Goal: Transaction & Acquisition: Purchase product/service

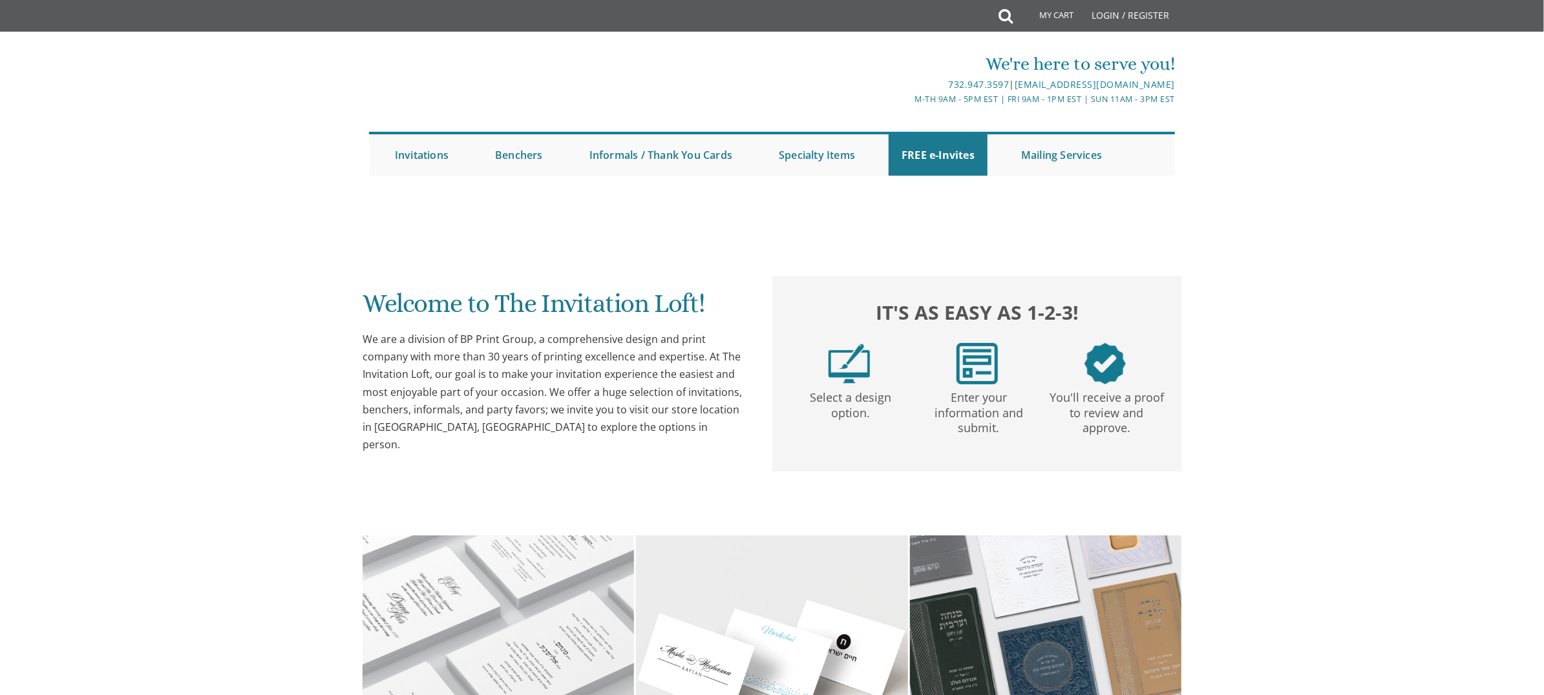
scroll to position [259, 0]
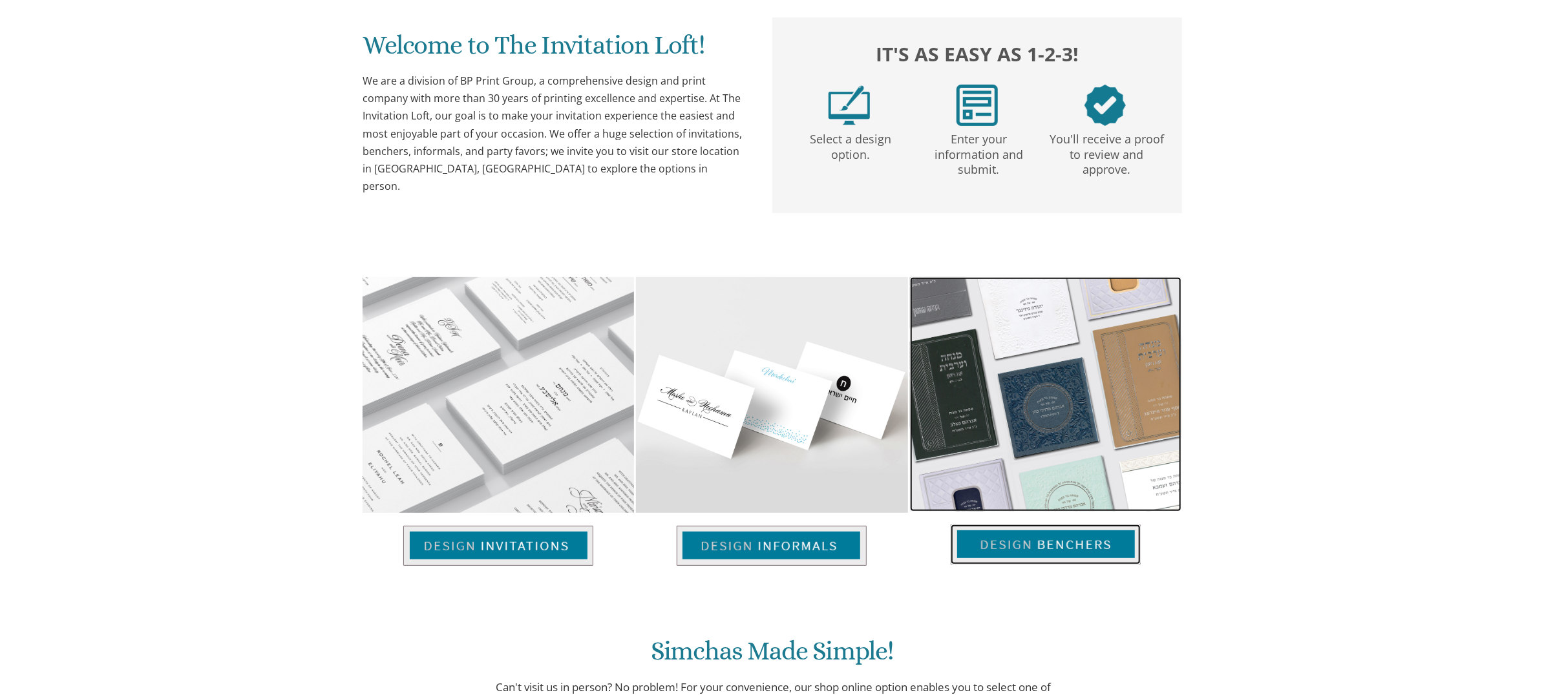
click at [1031, 542] on img at bounding box center [1046, 545] width 190 height 40
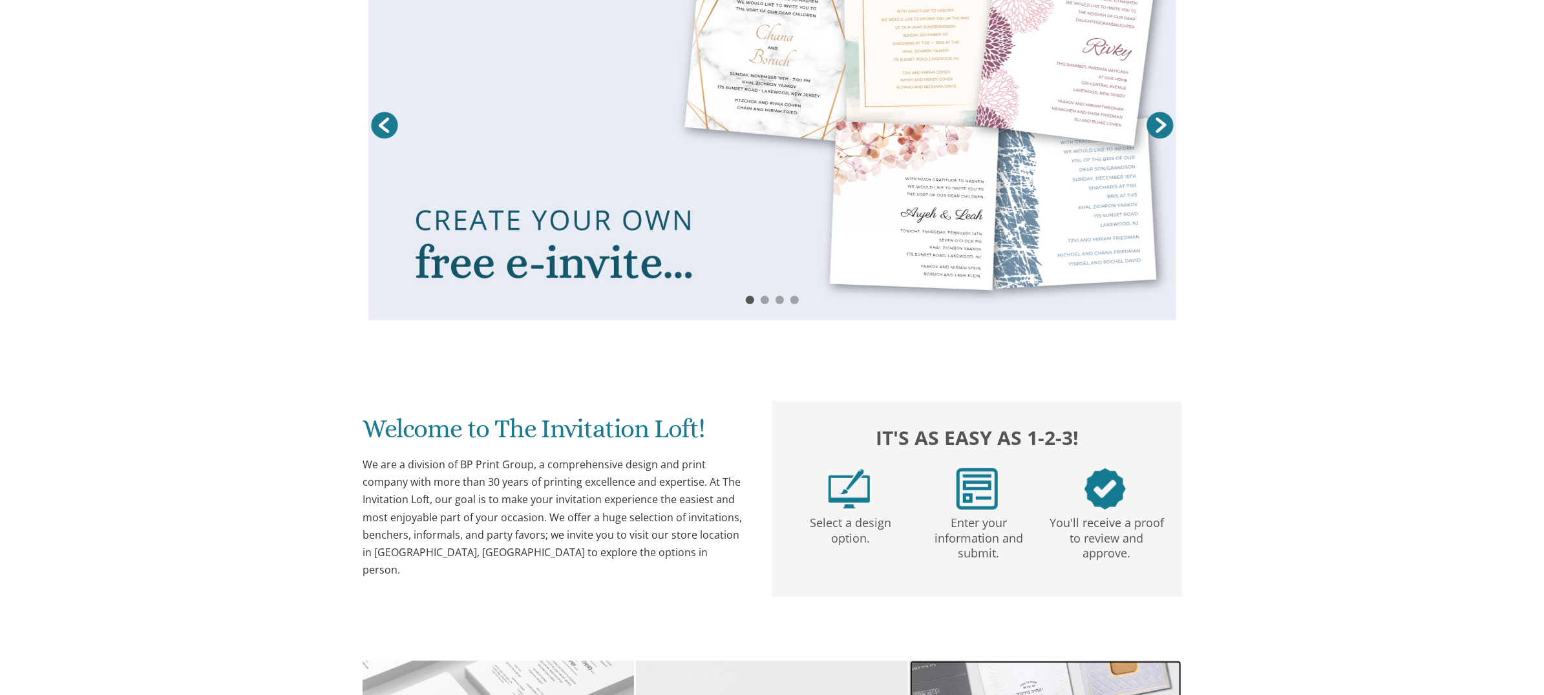
scroll to position [642, 0]
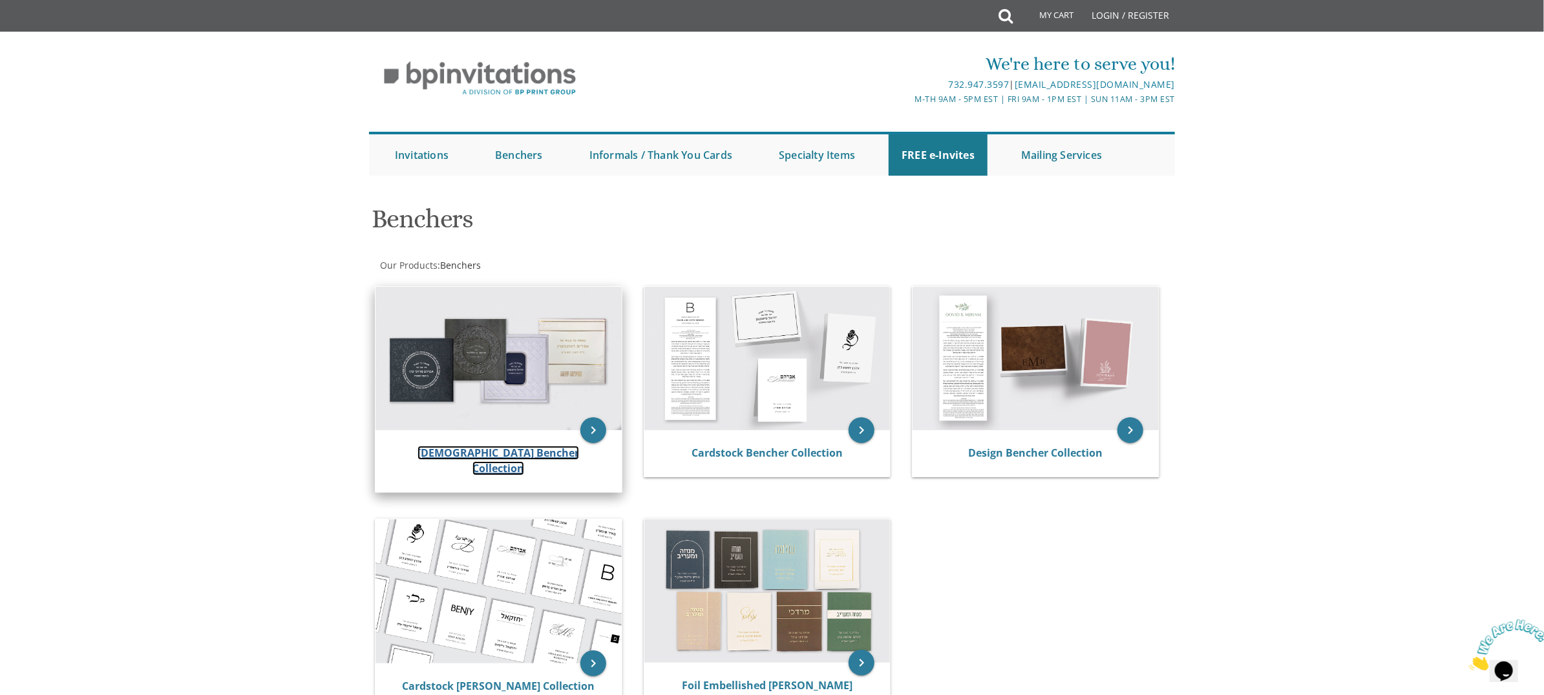
click at [517, 448] on link "[DEMOGRAPHIC_DATA] Bencher Collection" at bounding box center [498, 461] width 162 height 30
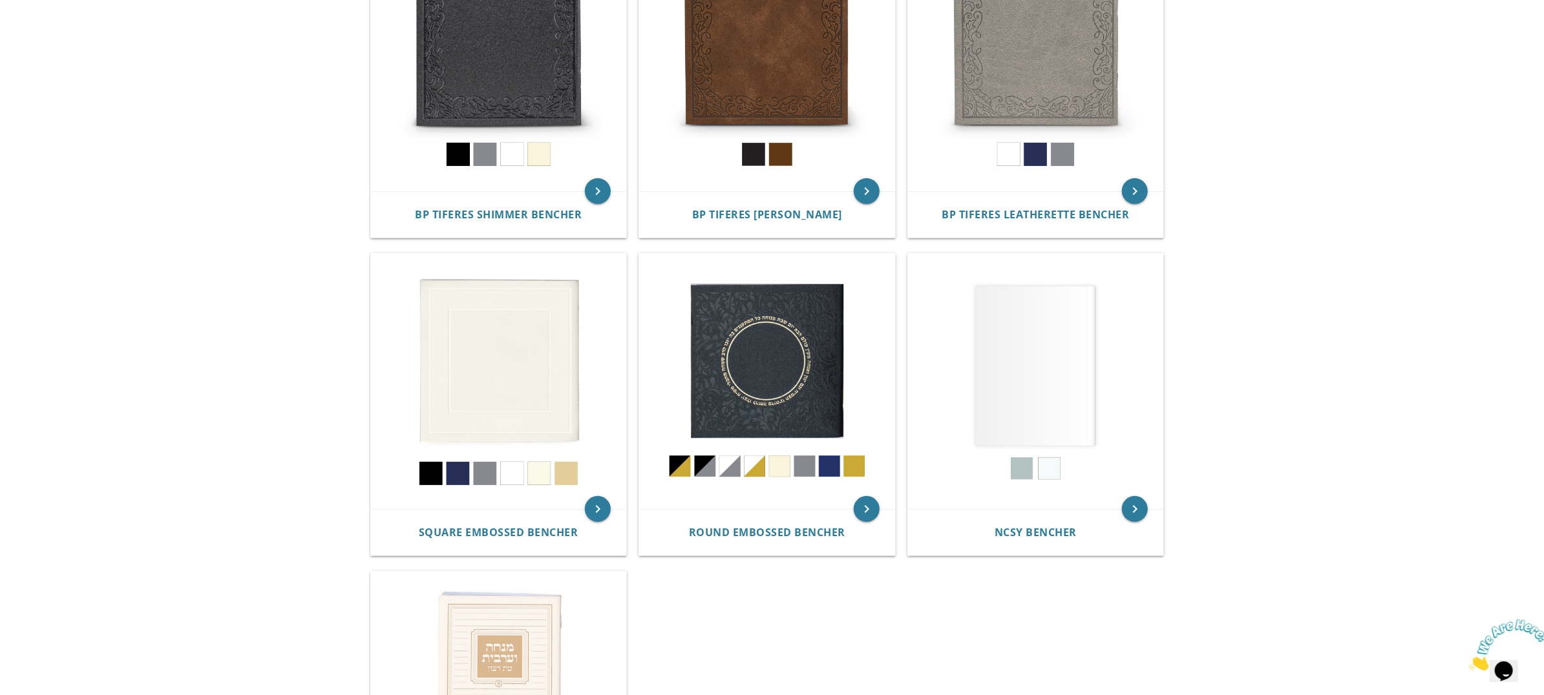
scroll to position [387, 0]
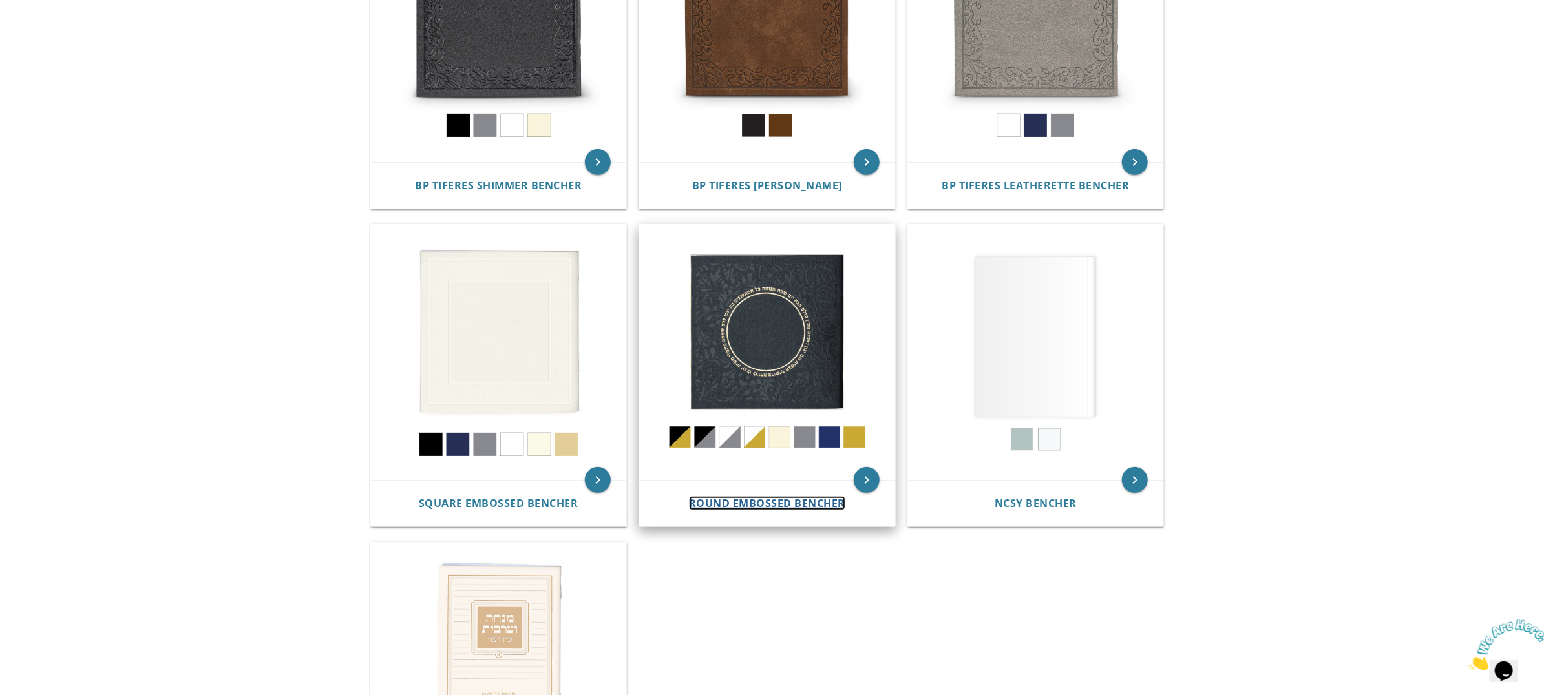
click at [745, 504] on span "Round Embossed Bencher" at bounding box center [767, 503] width 156 height 14
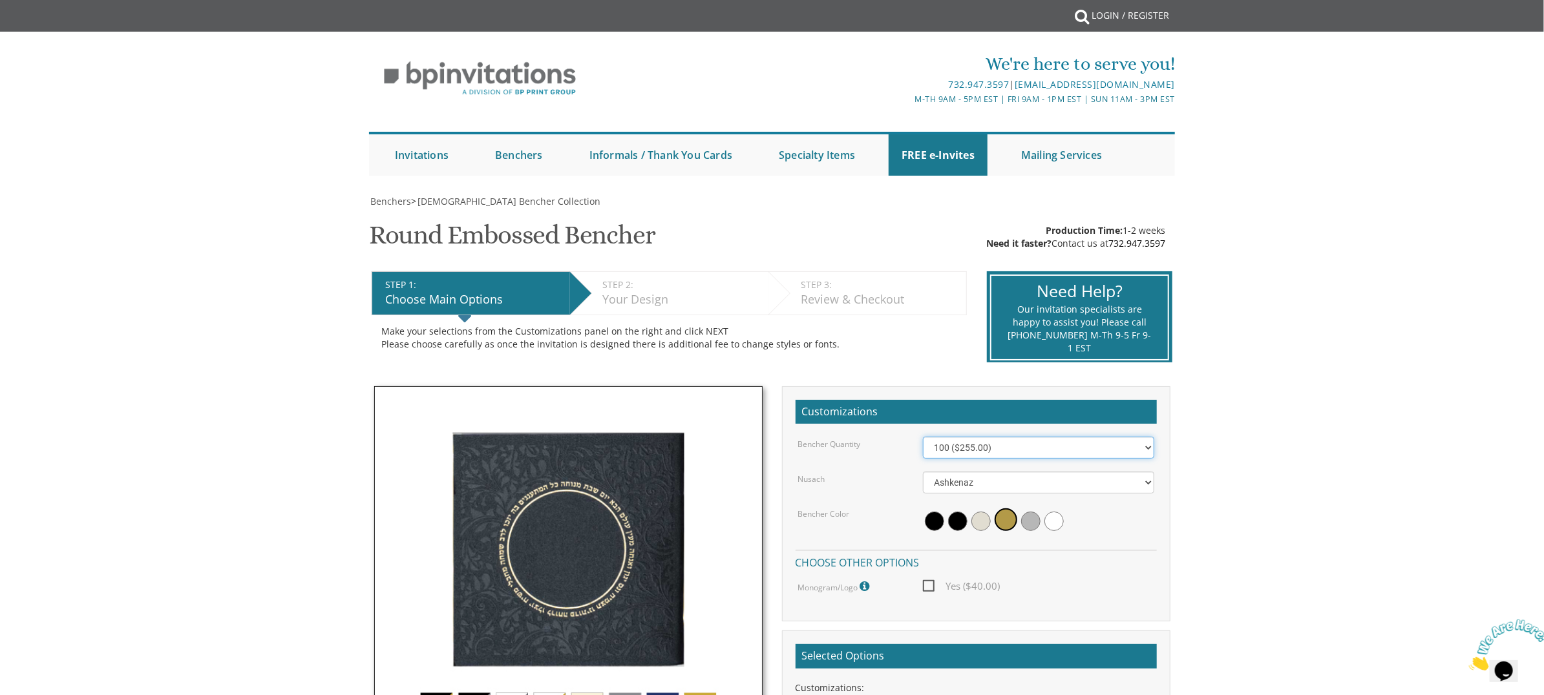
click at [960, 447] on select "100 ($255.00) 200 ($510.00) 300 ($765.00) 400 ($1,020.00) 500 ($1,275.00)" at bounding box center [1038, 448] width 231 height 22
click at [884, 441] on div "Bencher Quantity" at bounding box center [850, 444] width 125 height 14
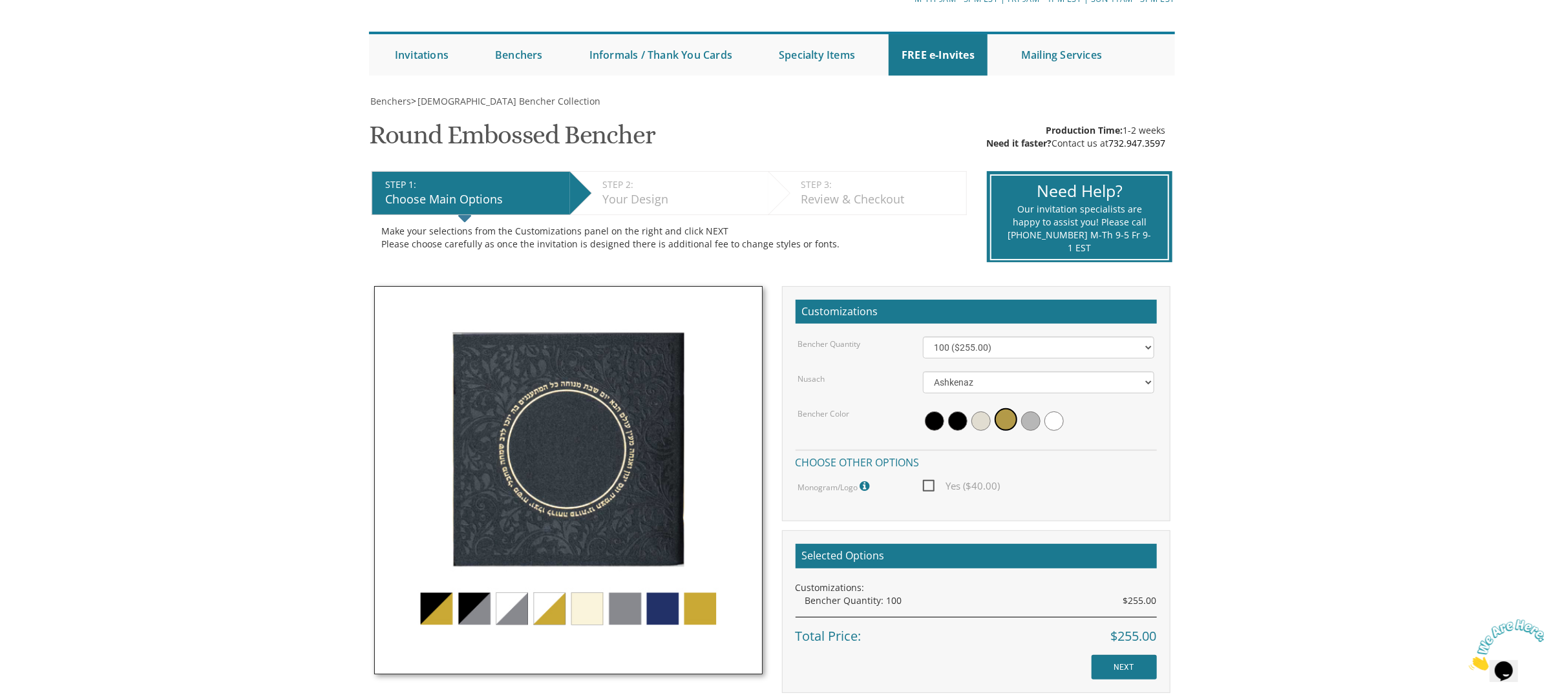
scroll to position [193, 0]
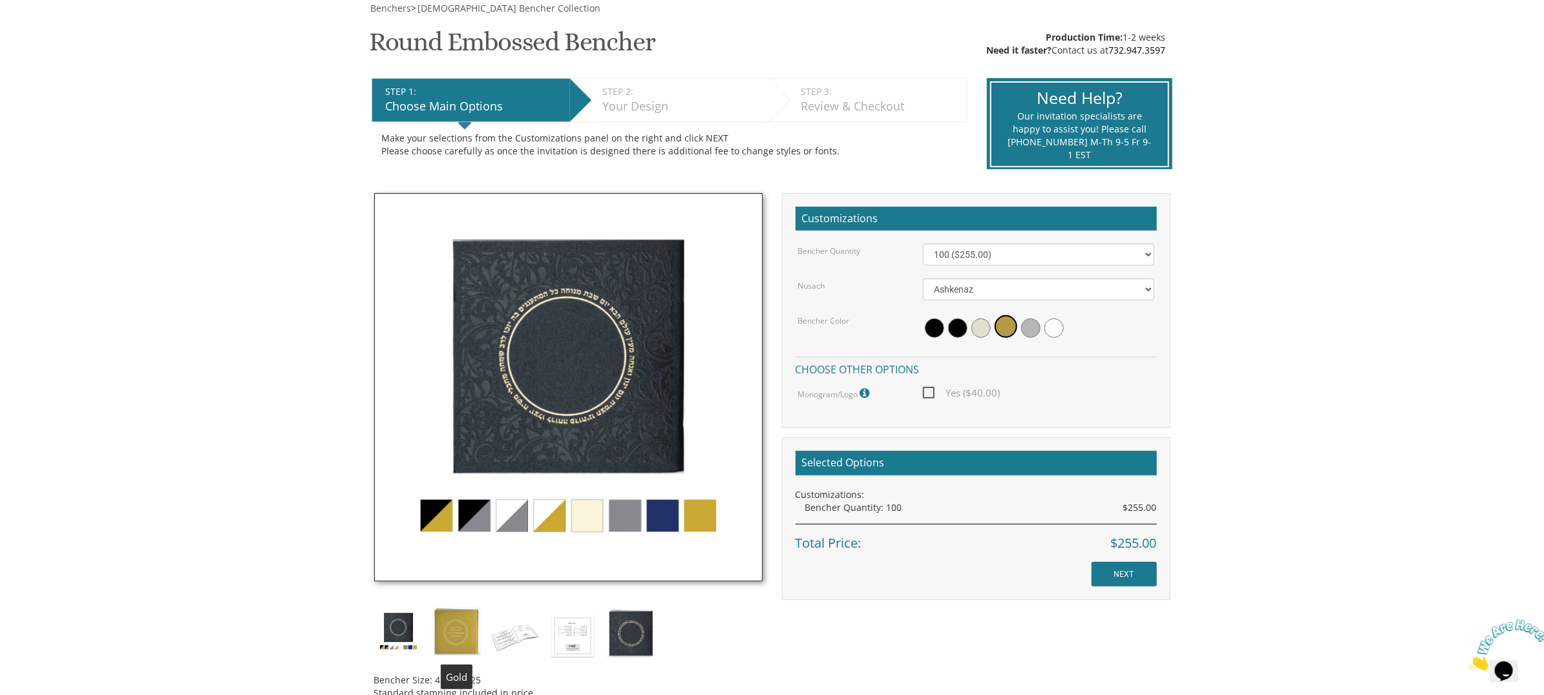
click at [460, 640] on img at bounding box center [456, 632] width 48 height 48
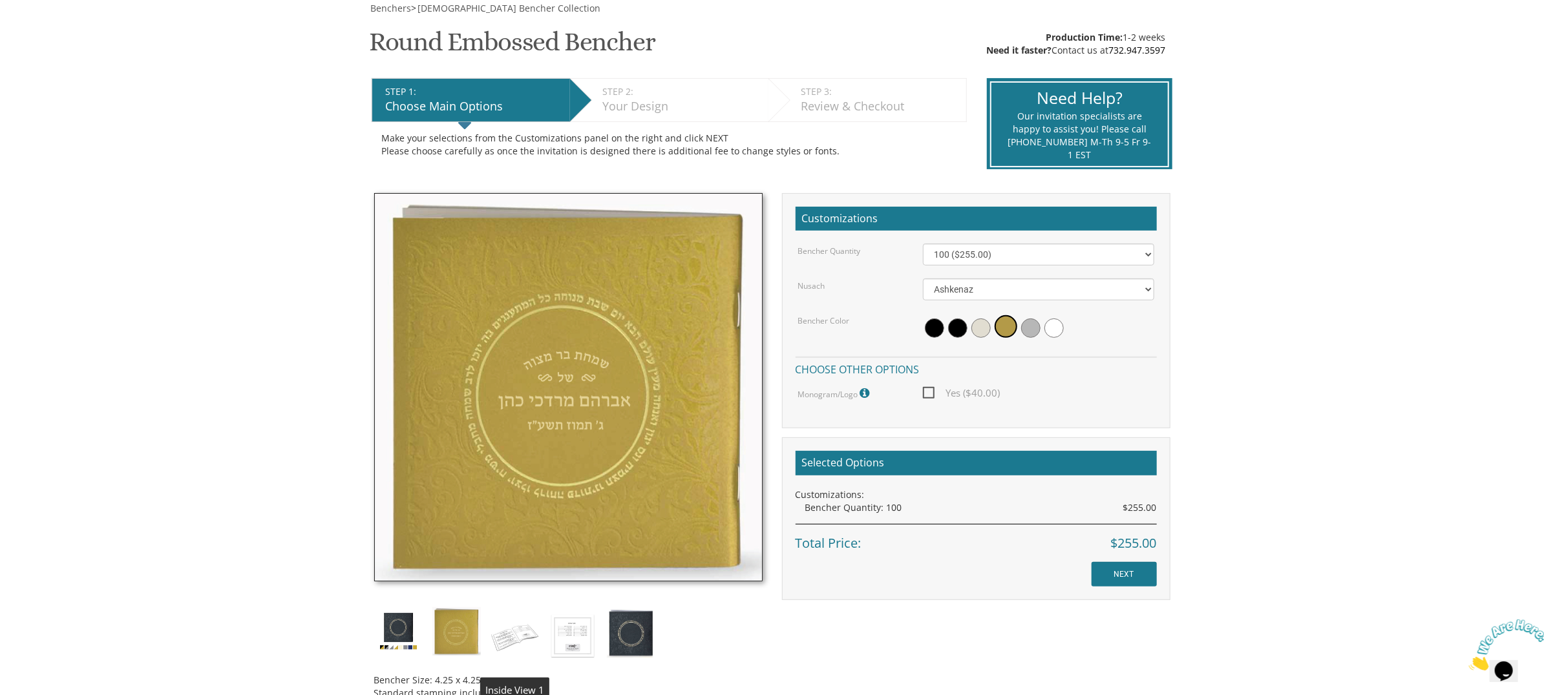
click at [516, 637] on img at bounding box center [515, 636] width 48 height 57
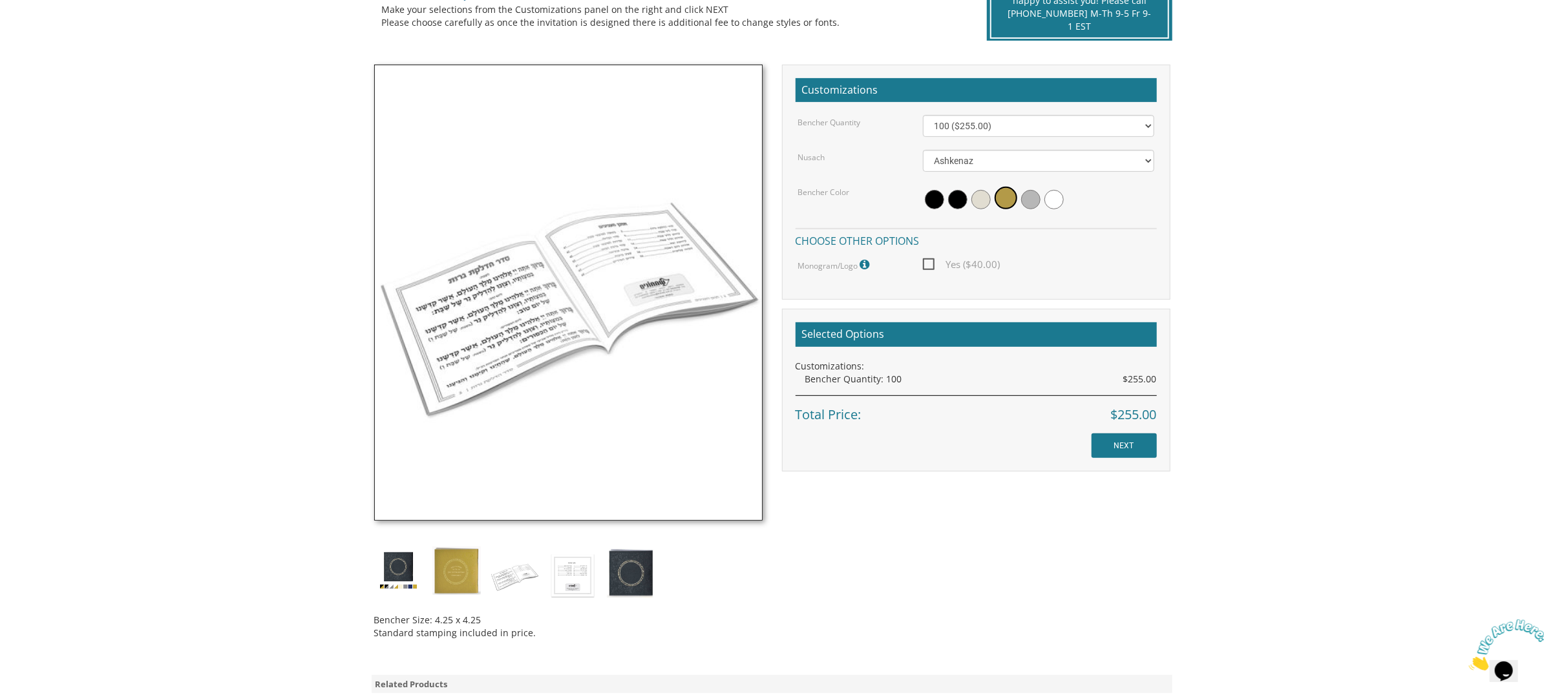
scroll to position [322, 0]
click at [401, 573] on img at bounding box center [398, 570] width 48 height 48
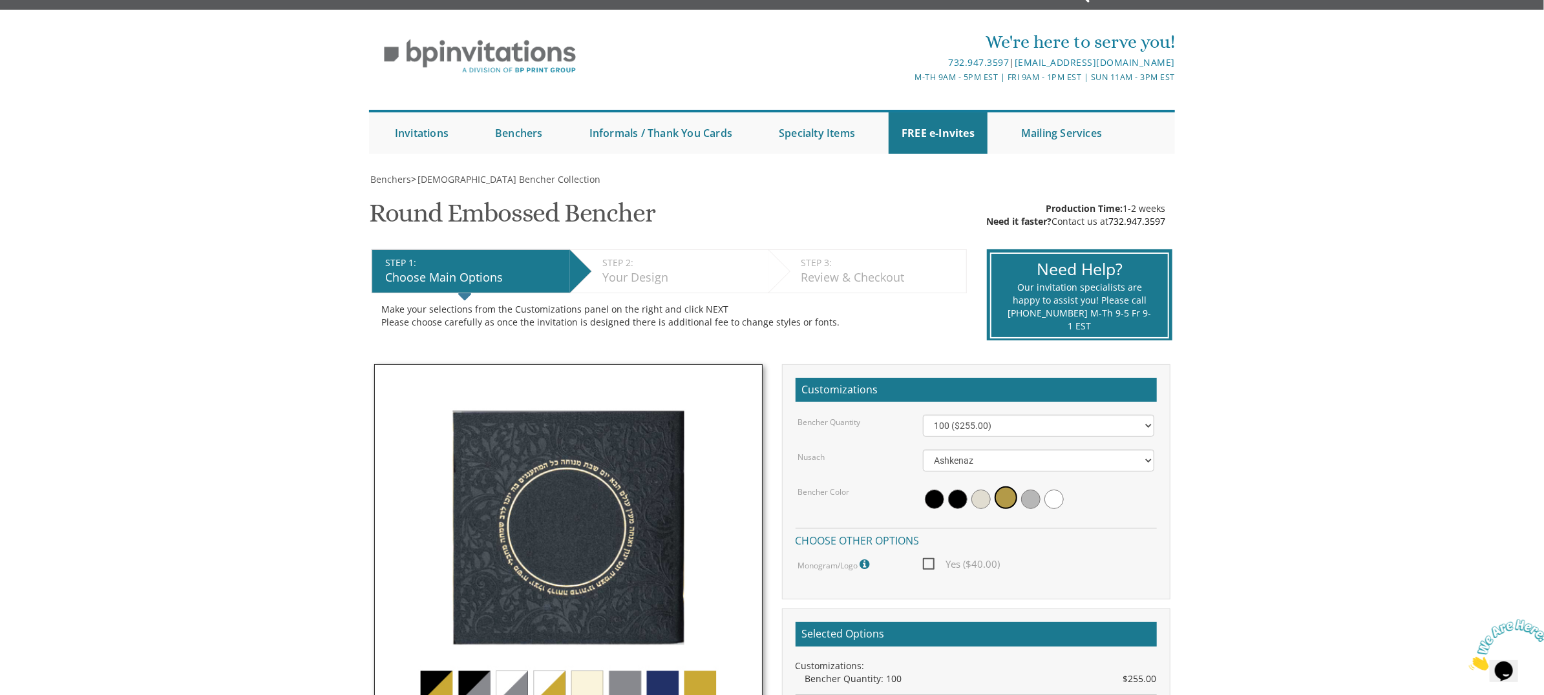
scroll to position [0, 0]
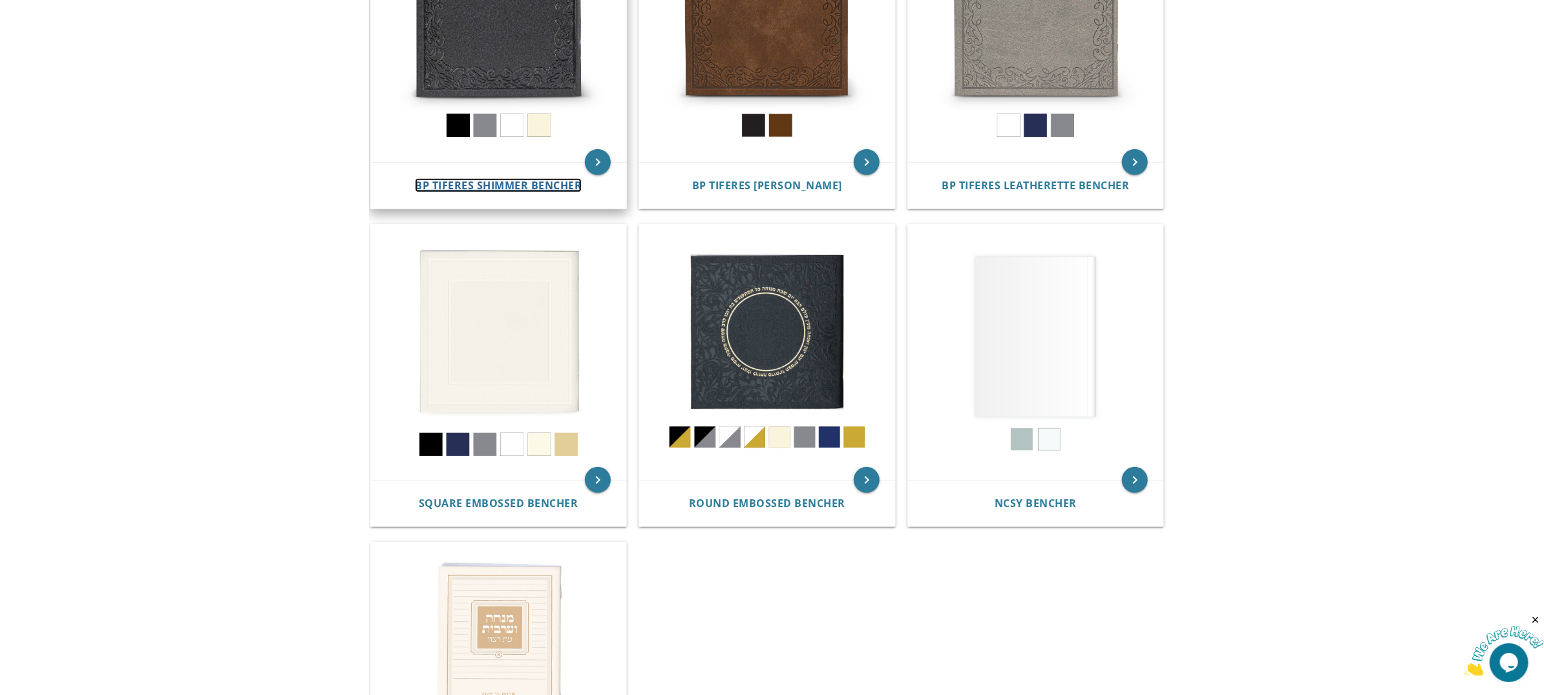
click at [481, 184] on span "BP Tiferes Shimmer Bencher" at bounding box center [498, 185] width 167 height 14
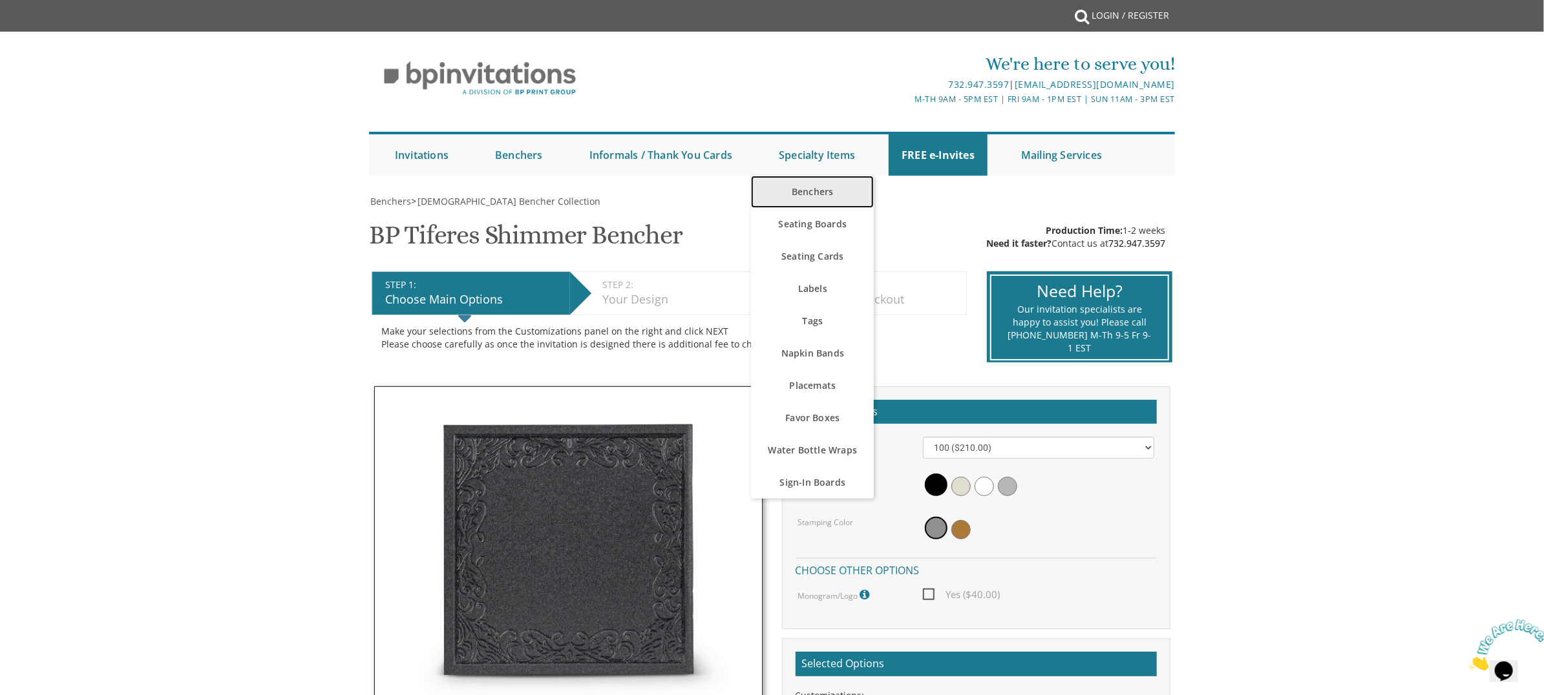
click at [818, 195] on link "Benchers" at bounding box center [812, 192] width 123 height 32
